Goal: Find specific page/section: Find specific page/section

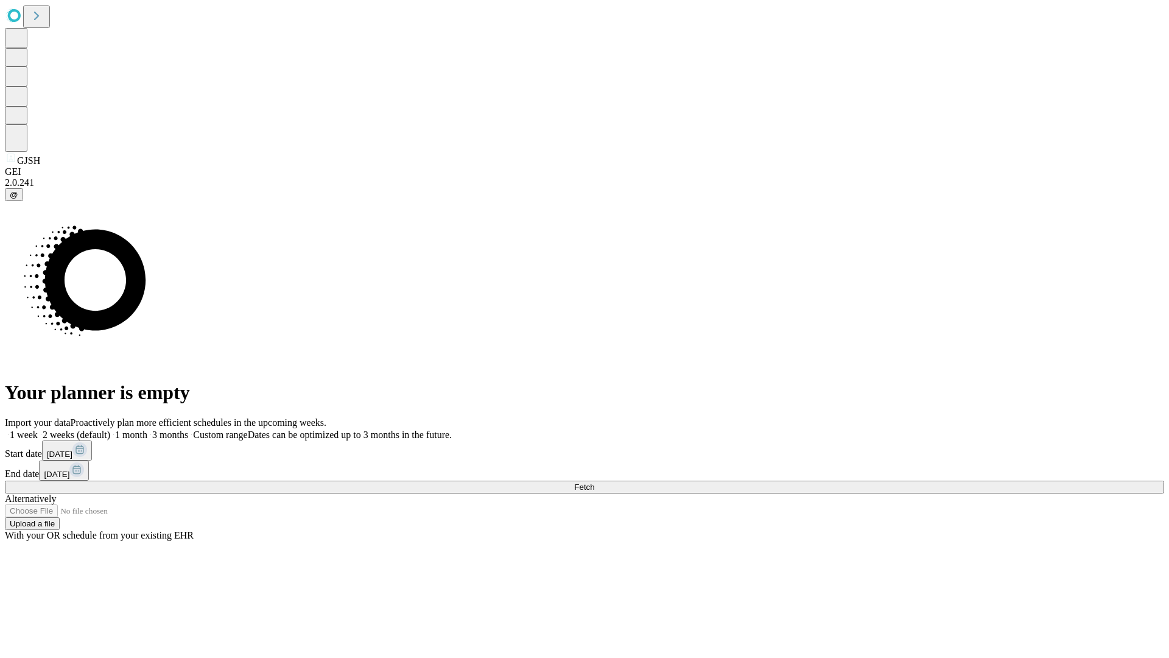
click at [594, 482] on span "Fetch" at bounding box center [584, 486] width 20 height 9
